Goal: Task Accomplishment & Management: Complete application form

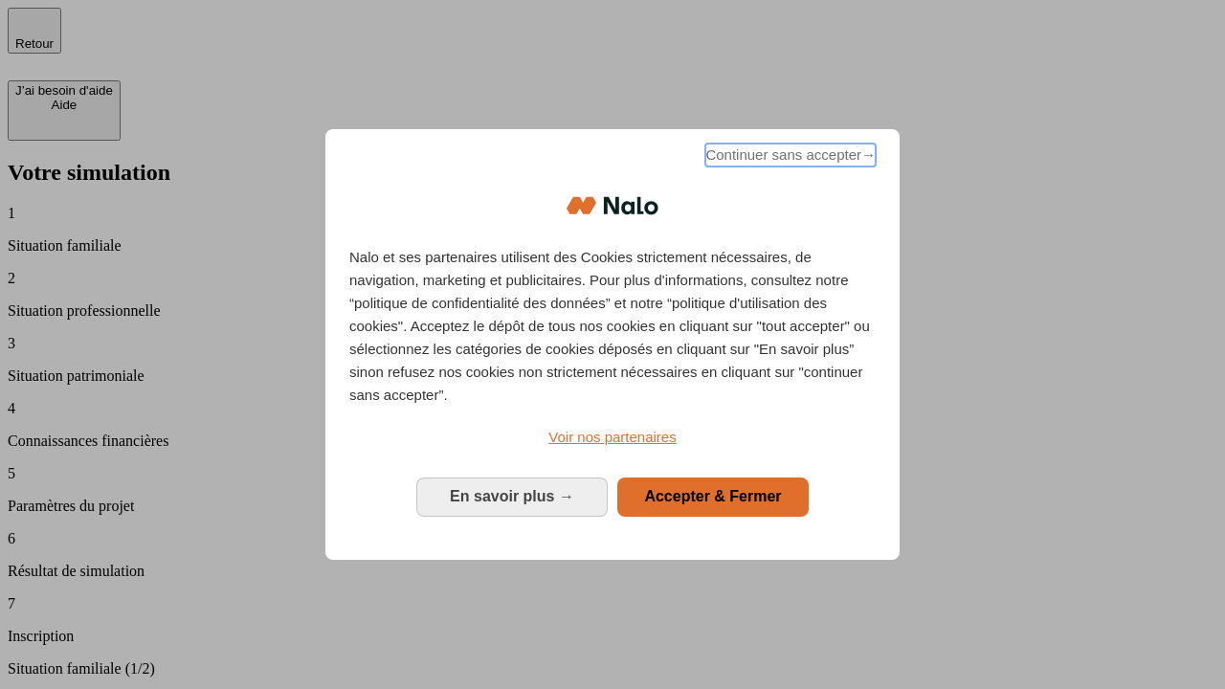
click at [788, 158] on span "Continuer sans accepter →" at bounding box center [790, 155] width 170 height 23
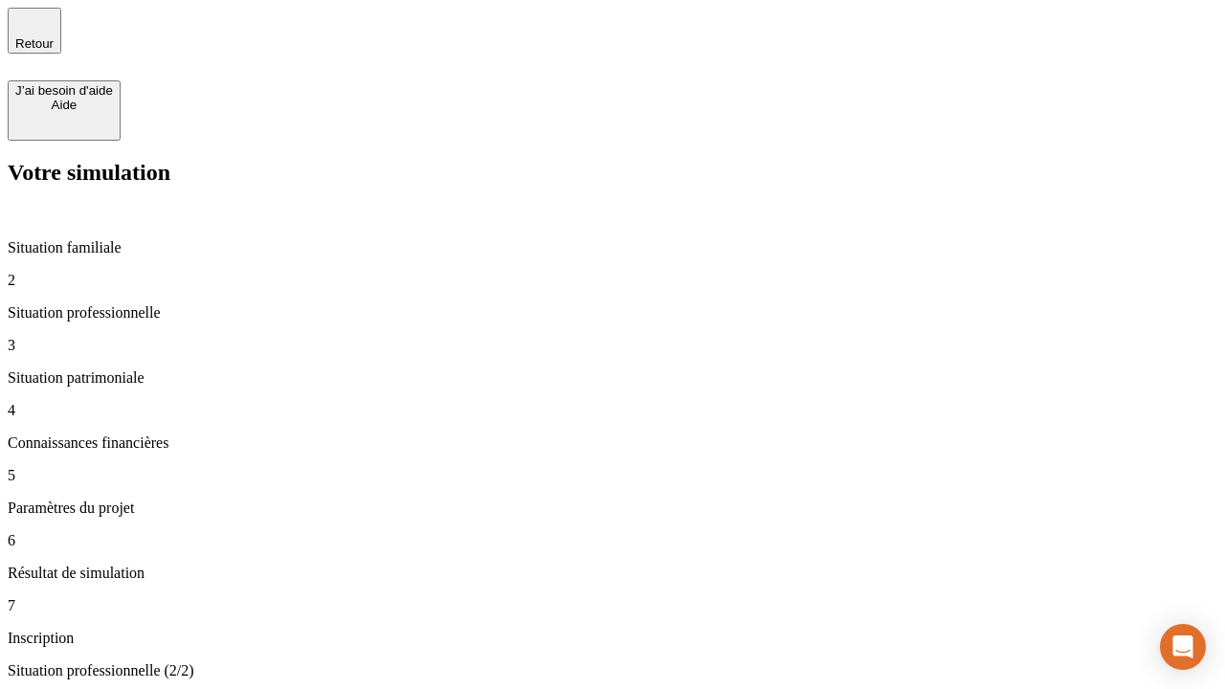
type input "30 000"
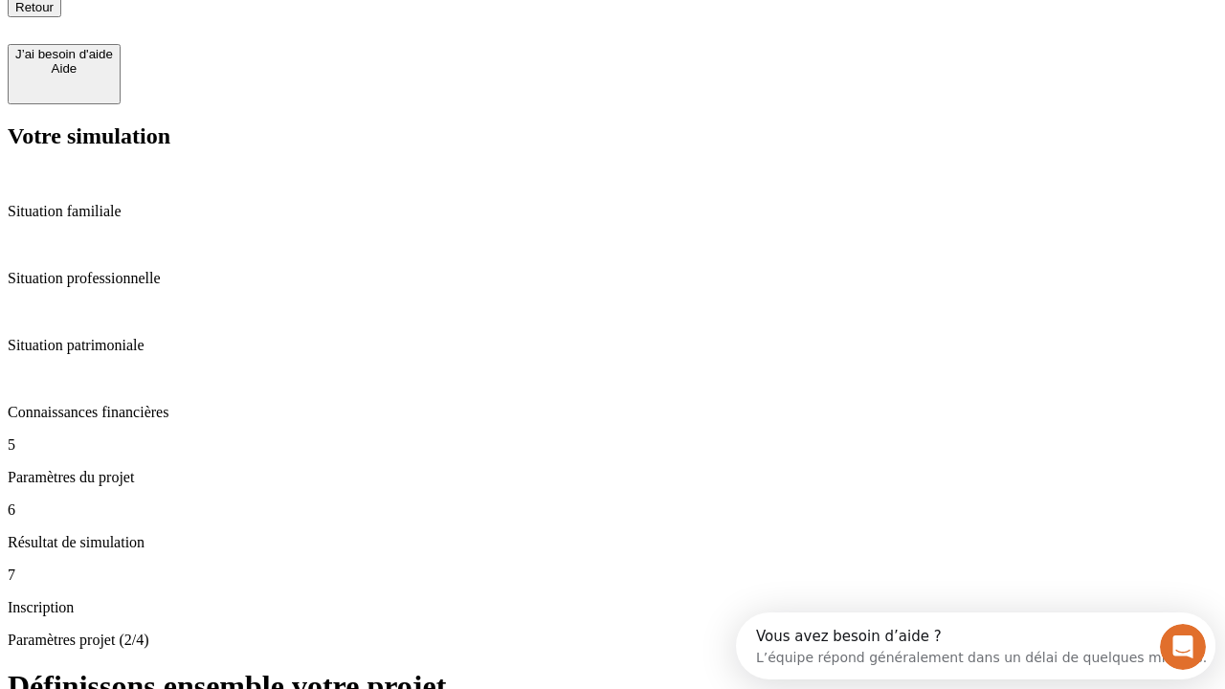
type input "25"
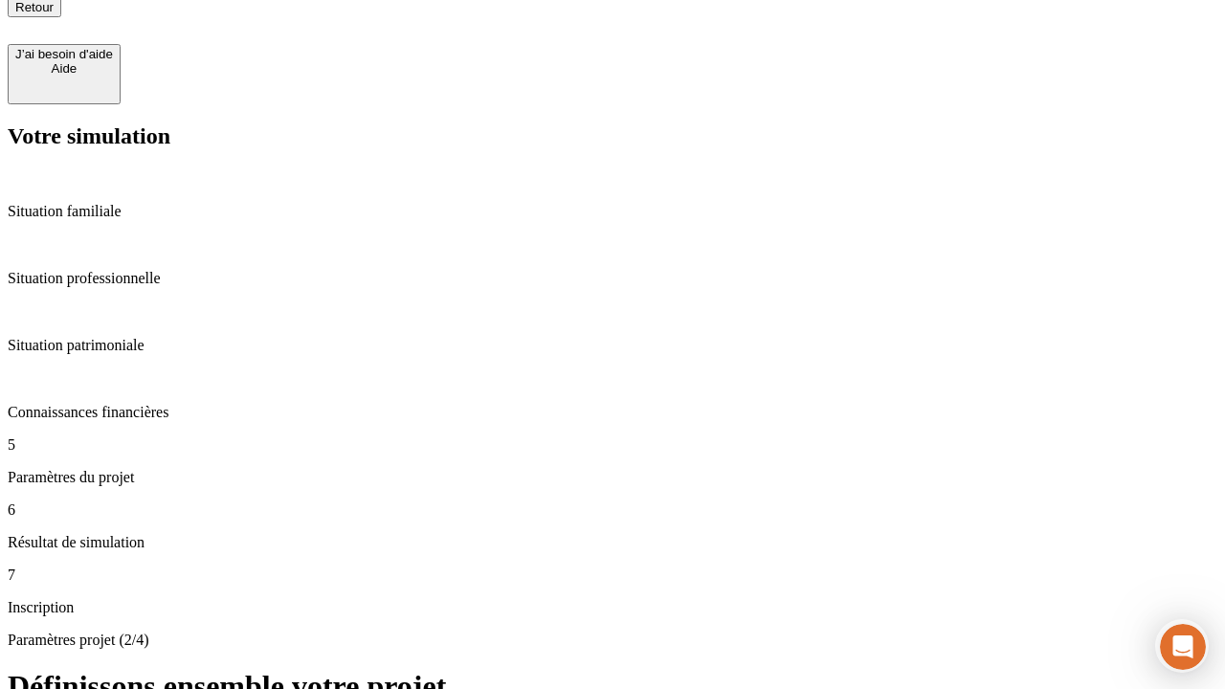
type input "1 000"
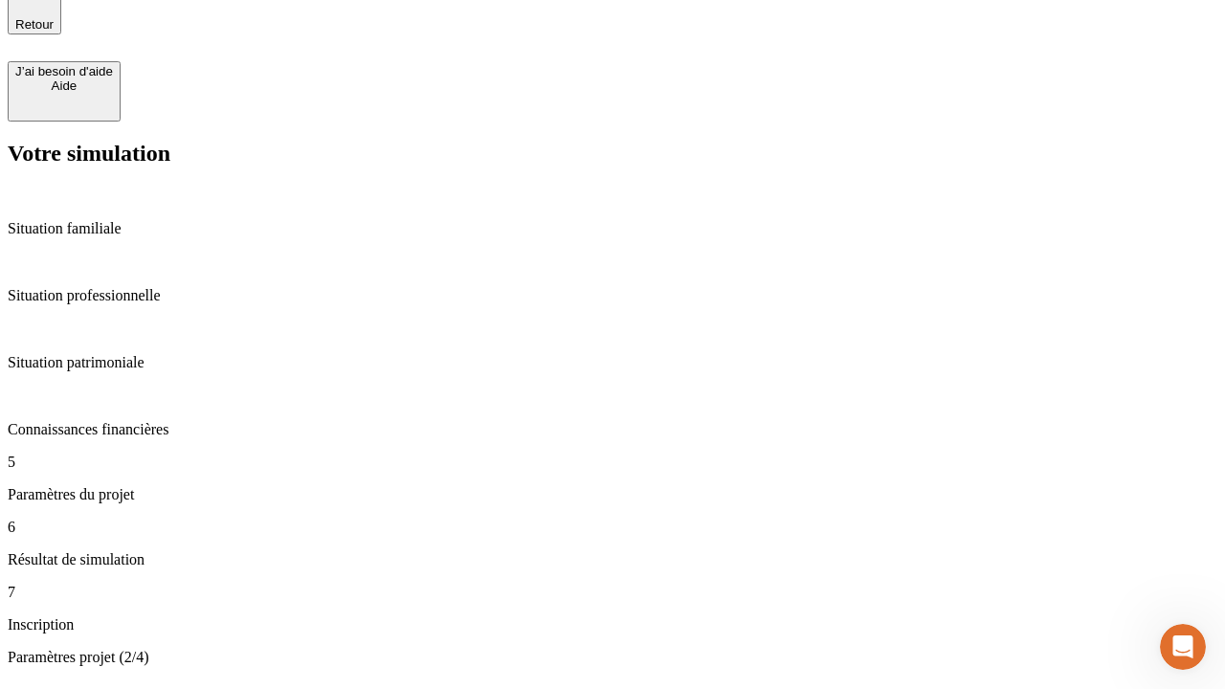
type input "640"
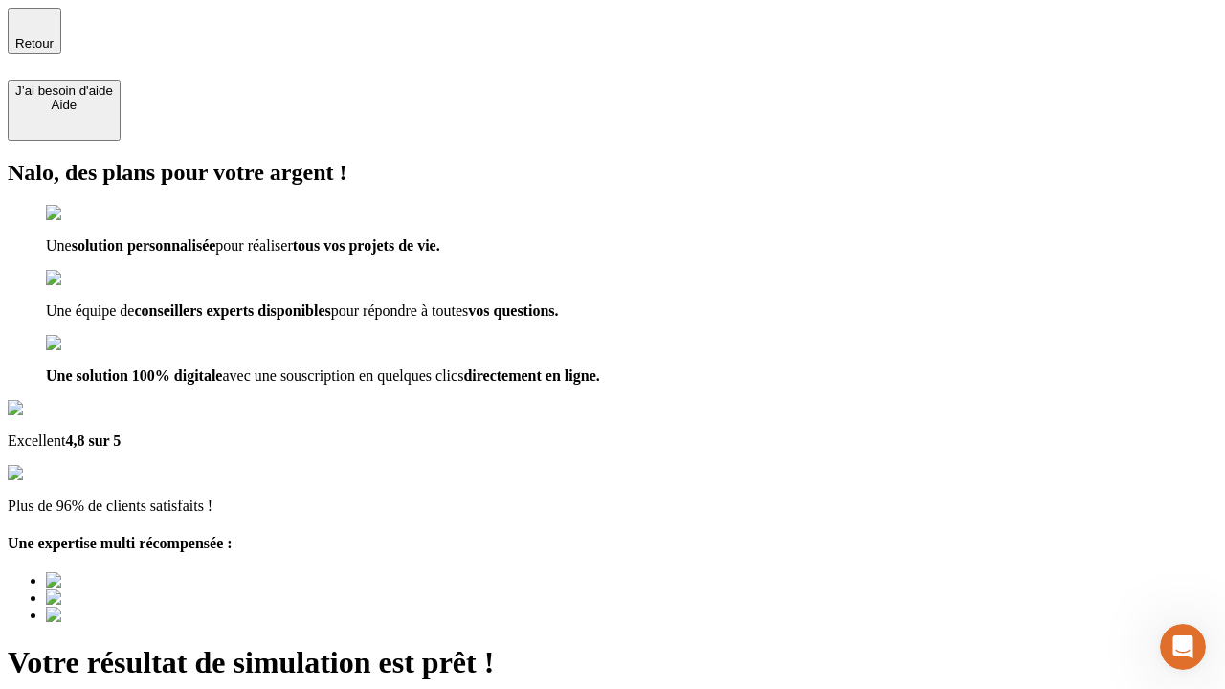
type input "[EMAIL_ADDRESS][PERSON_NAME][DOMAIN_NAME]"
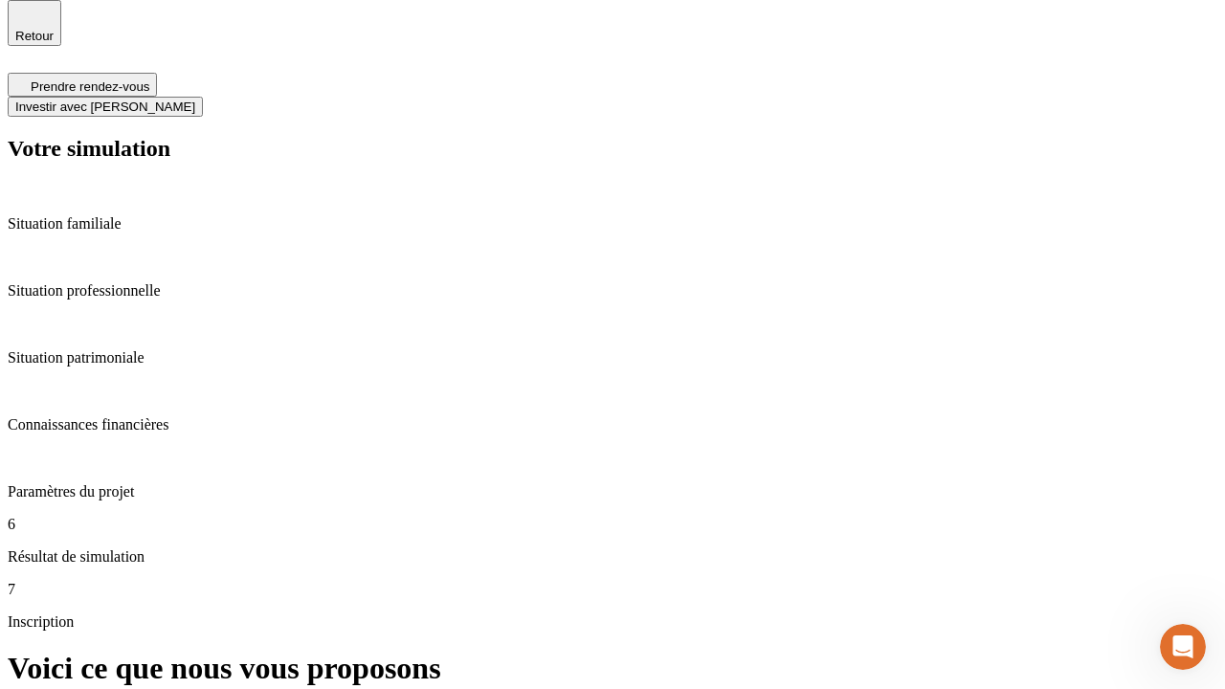
click at [195, 99] on span "Investir avec [PERSON_NAME]" at bounding box center [105, 106] width 180 height 14
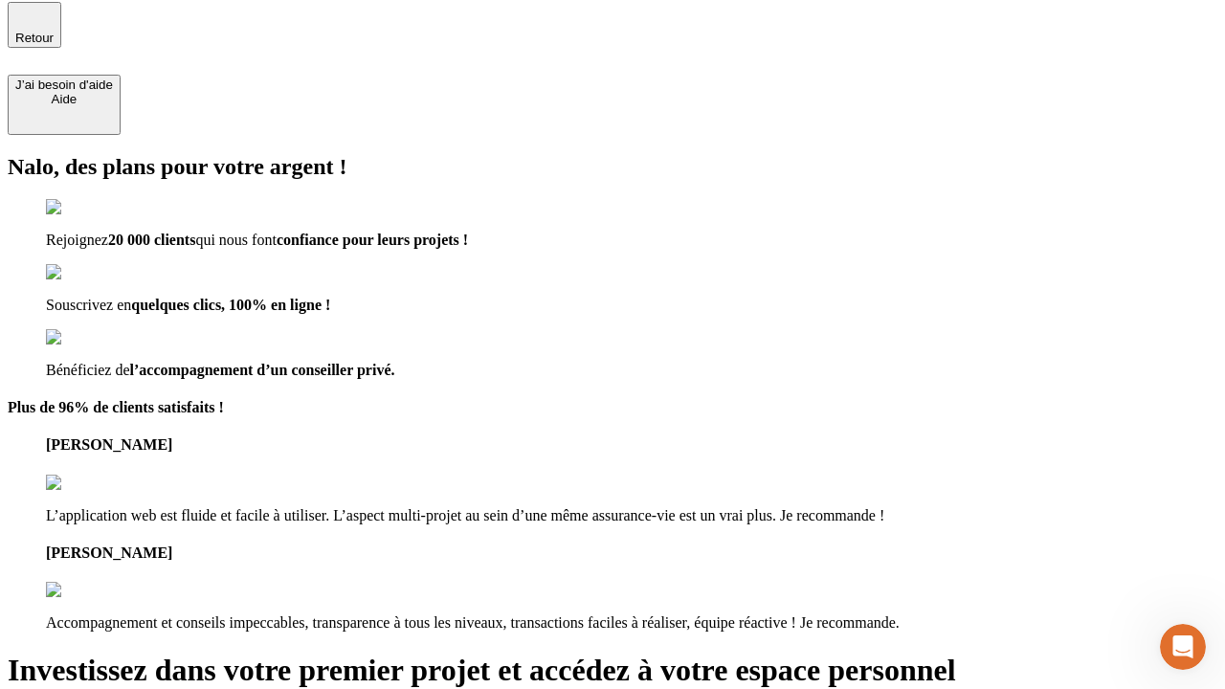
type input "abc"
